Goal: Task Accomplishment & Management: Use online tool/utility

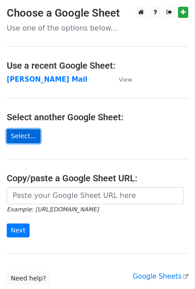
click at [22, 135] on link "Select..." at bounding box center [24, 136] width 34 height 14
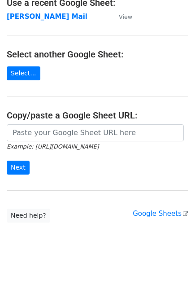
scroll to position [66, 0]
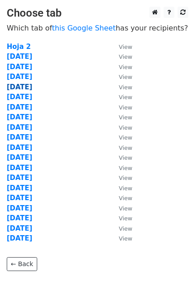
click at [20, 85] on strong "[DATE]" at bounding box center [20, 87] width 26 height 8
click at [21, 86] on strong "[DATE]" at bounding box center [20, 87] width 26 height 8
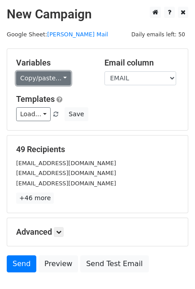
click at [60, 78] on link "Copy/paste..." at bounding box center [43, 78] width 55 height 14
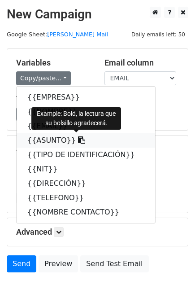
click at [78, 141] on icon at bounding box center [81, 139] width 7 height 7
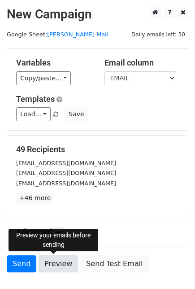
click at [59, 262] on link "Preview" at bounding box center [58, 263] width 39 height 17
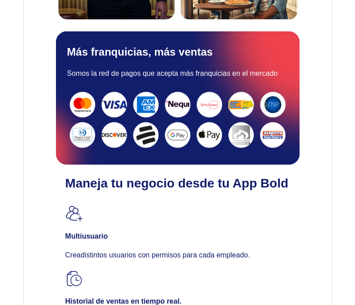
scroll to position [1031, 0]
